Goal: Task Accomplishment & Management: Complete application form

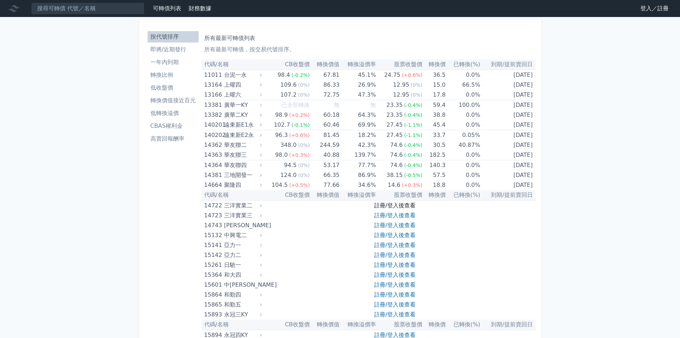
click at [383, 206] on link "註冊/登入後查看" at bounding box center [394, 205] width 41 height 7
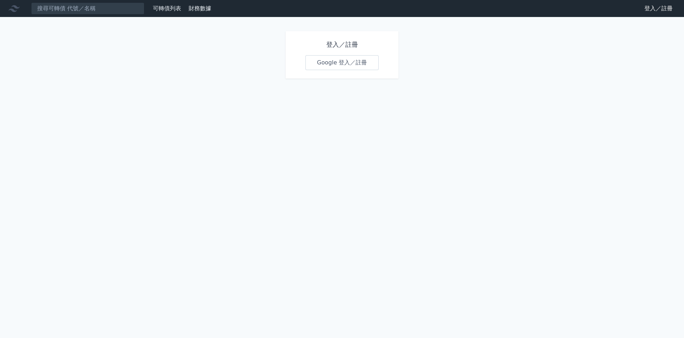
click at [343, 61] on link "Google 登入／註冊" at bounding box center [343, 62] width 74 height 15
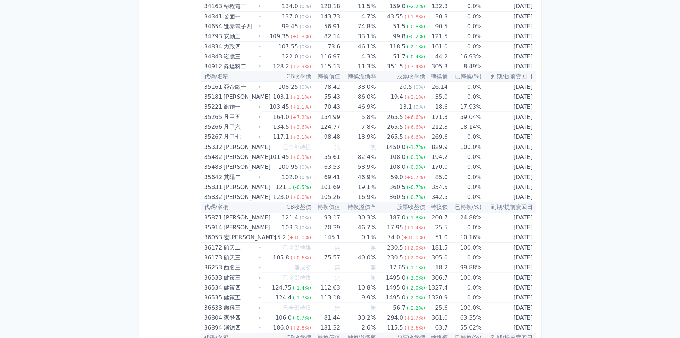
scroll to position [1699, 0]
